Goal: Task Accomplishment & Management: Complete application form

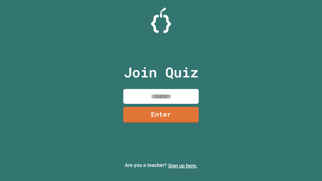
click at [183, 166] on link "Sign up here." at bounding box center [182, 166] width 29 height 6
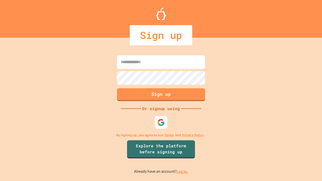
click at [183, 171] on link "Log in." at bounding box center [182, 171] width 12 height 5
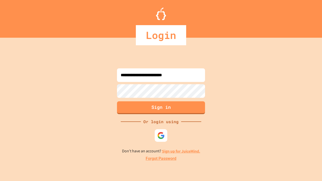
type input "**********"
